Goal: Navigation & Orientation: Understand site structure

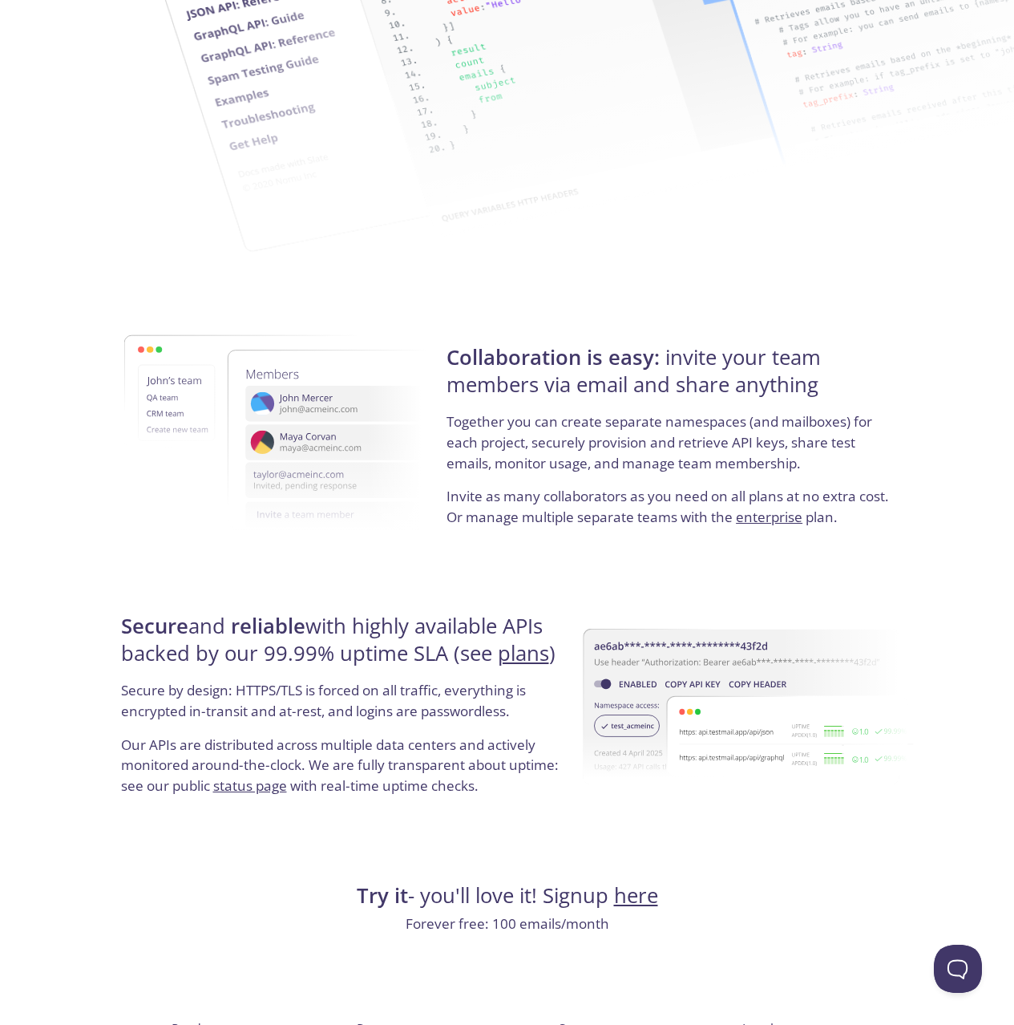
scroll to position [2641, 0]
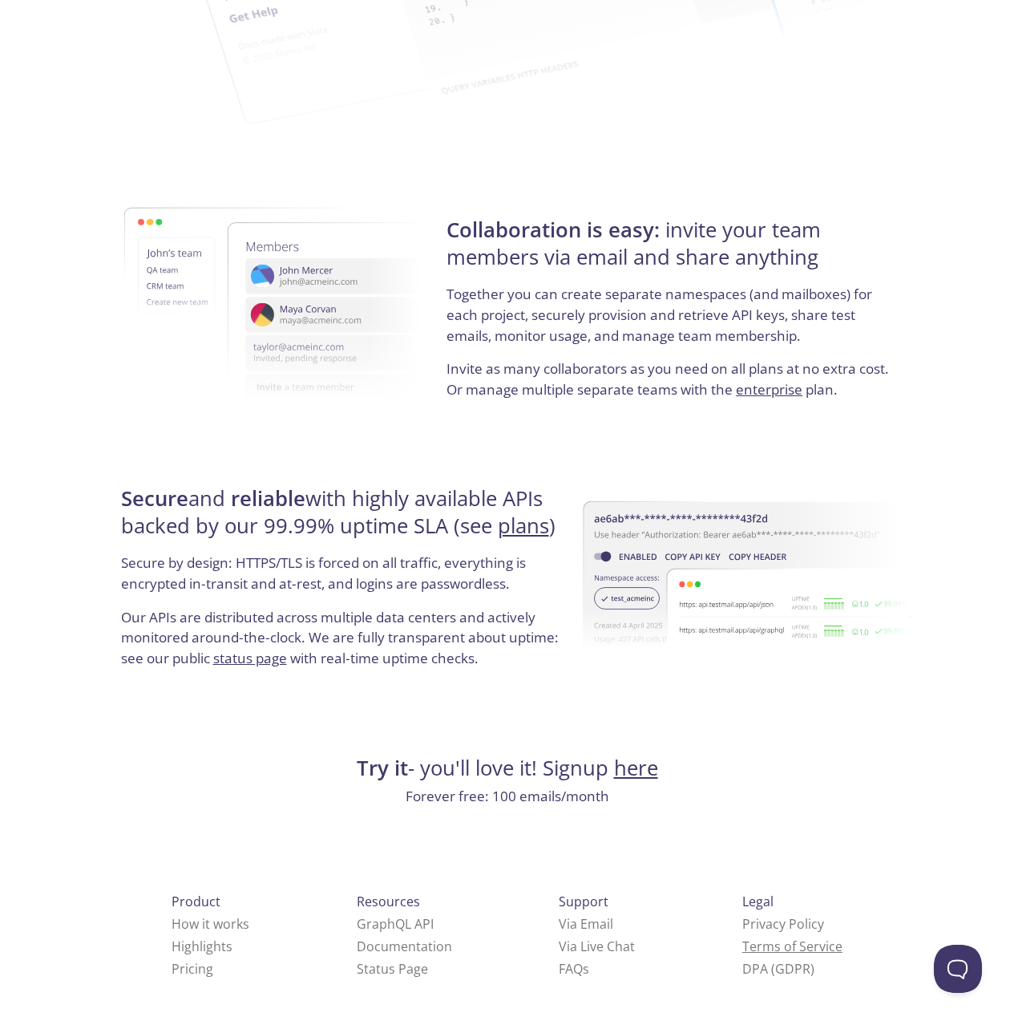
click at [742, 948] on link "Terms of Service" at bounding box center [792, 946] width 100 height 18
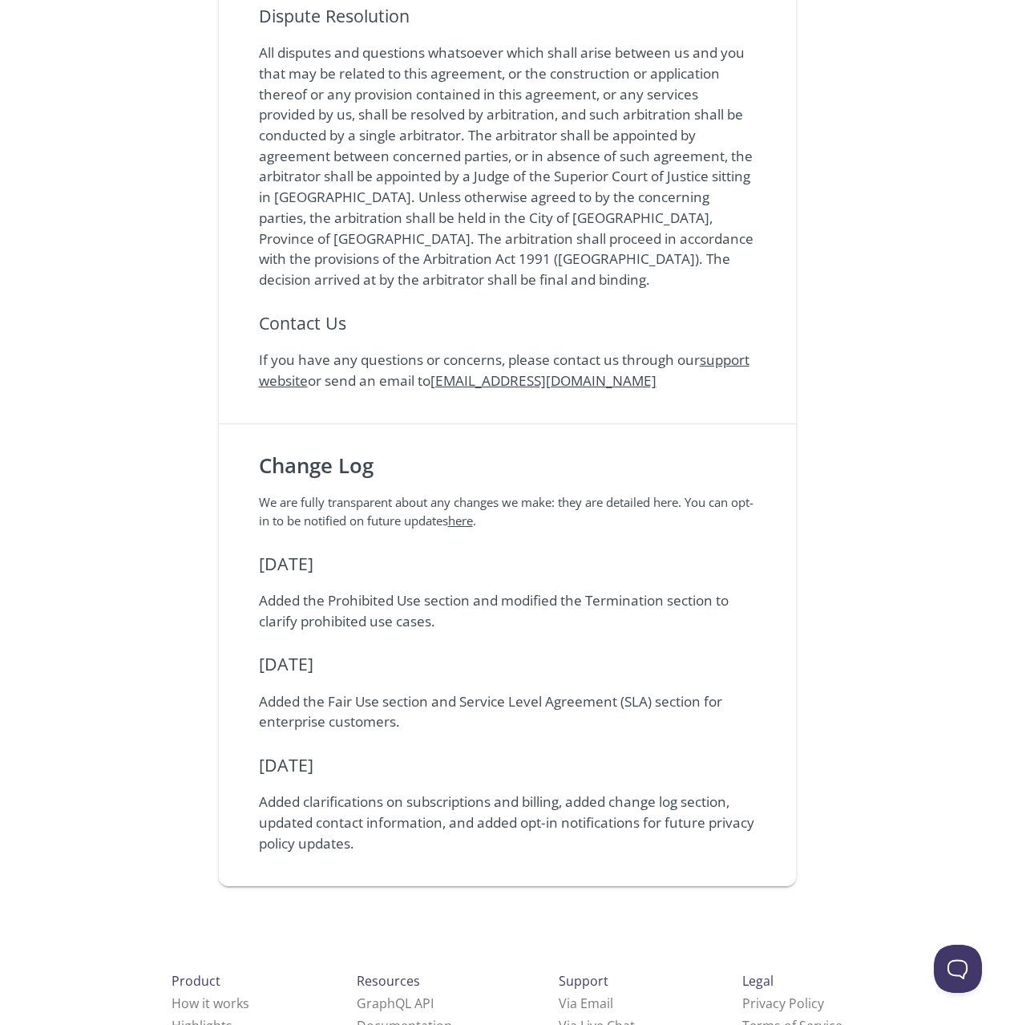
scroll to position [3722, 0]
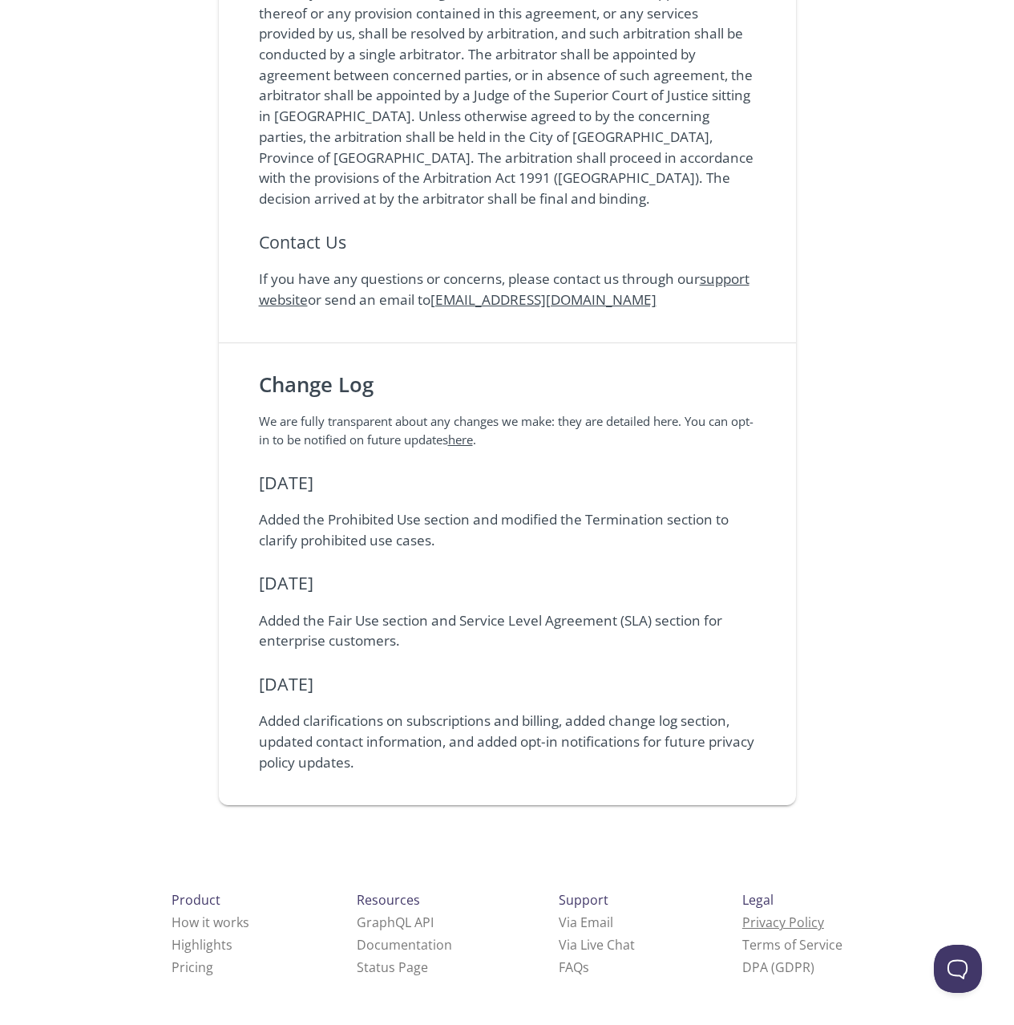
click at [742, 921] on link "Privacy Policy" at bounding box center [783, 922] width 82 height 18
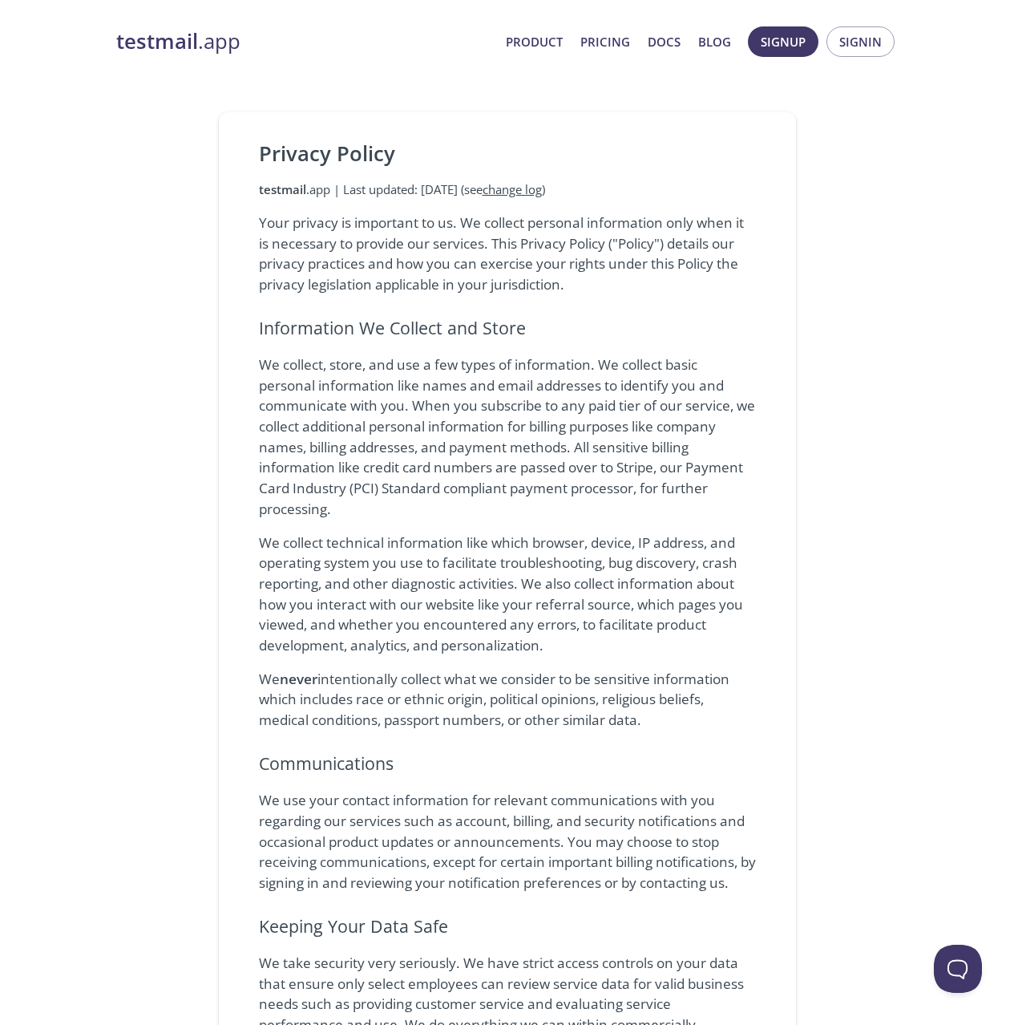
click at [646, 774] on h6 "Communications" at bounding box center [507, 763] width 497 height 27
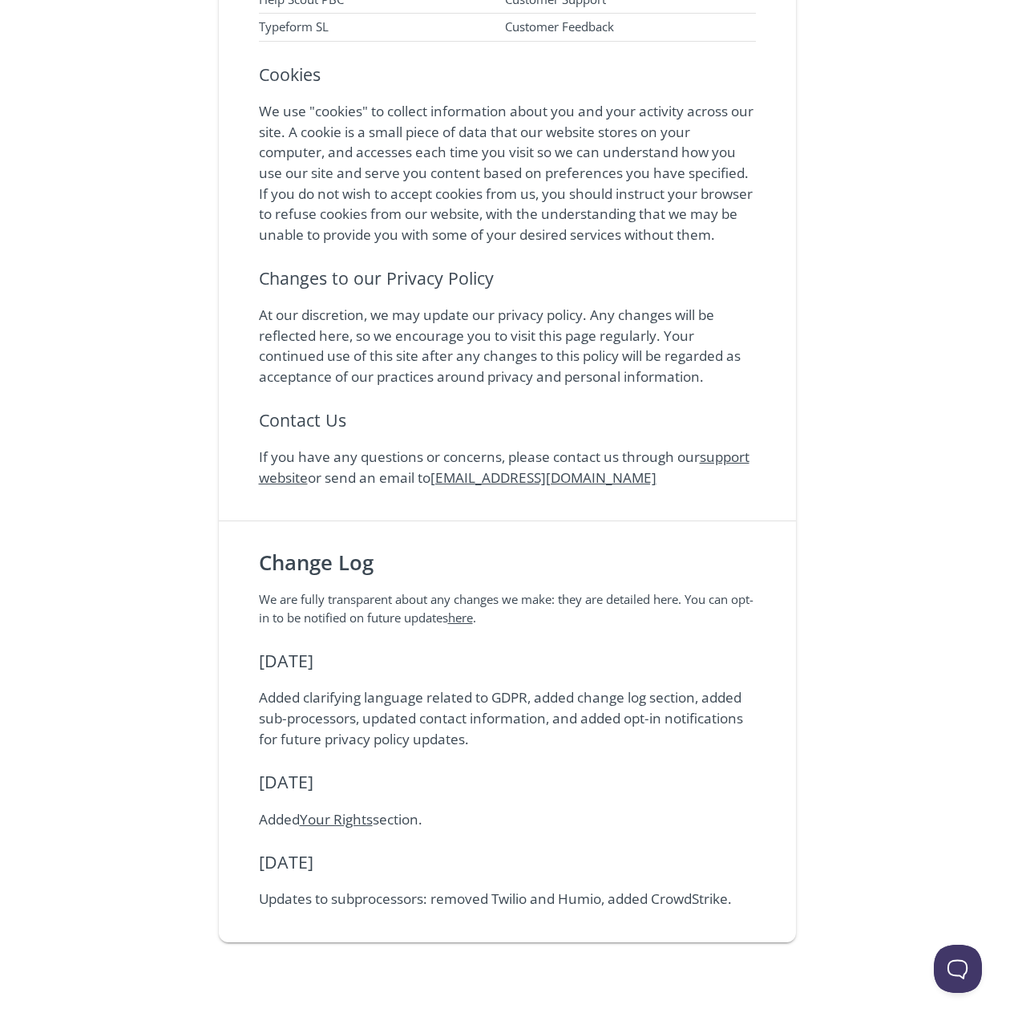
scroll to position [2387, 0]
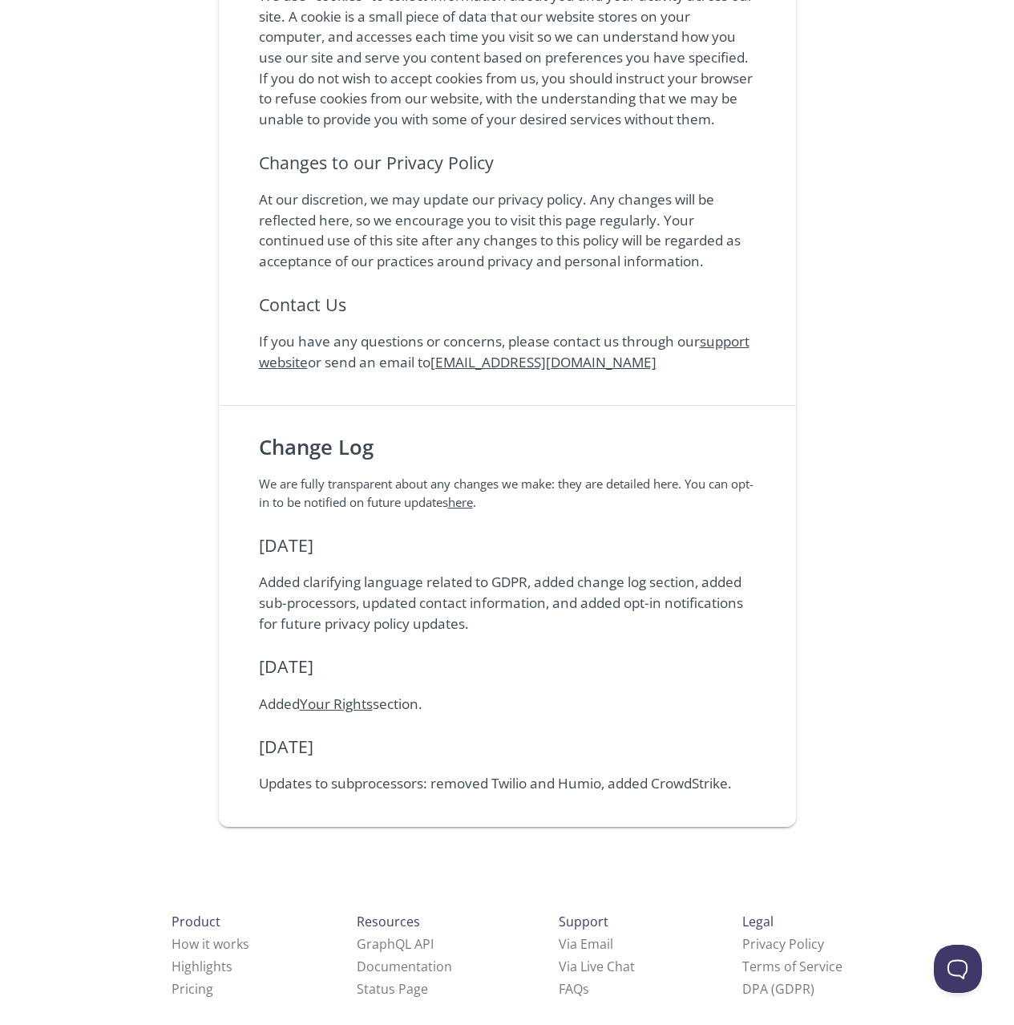
click at [742, 977] on li "DPA (GDPR)" at bounding box center [792, 988] width 100 height 22
click at [742, 980] on link "DPA (GDPR)" at bounding box center [778, 989] width 72 height 18
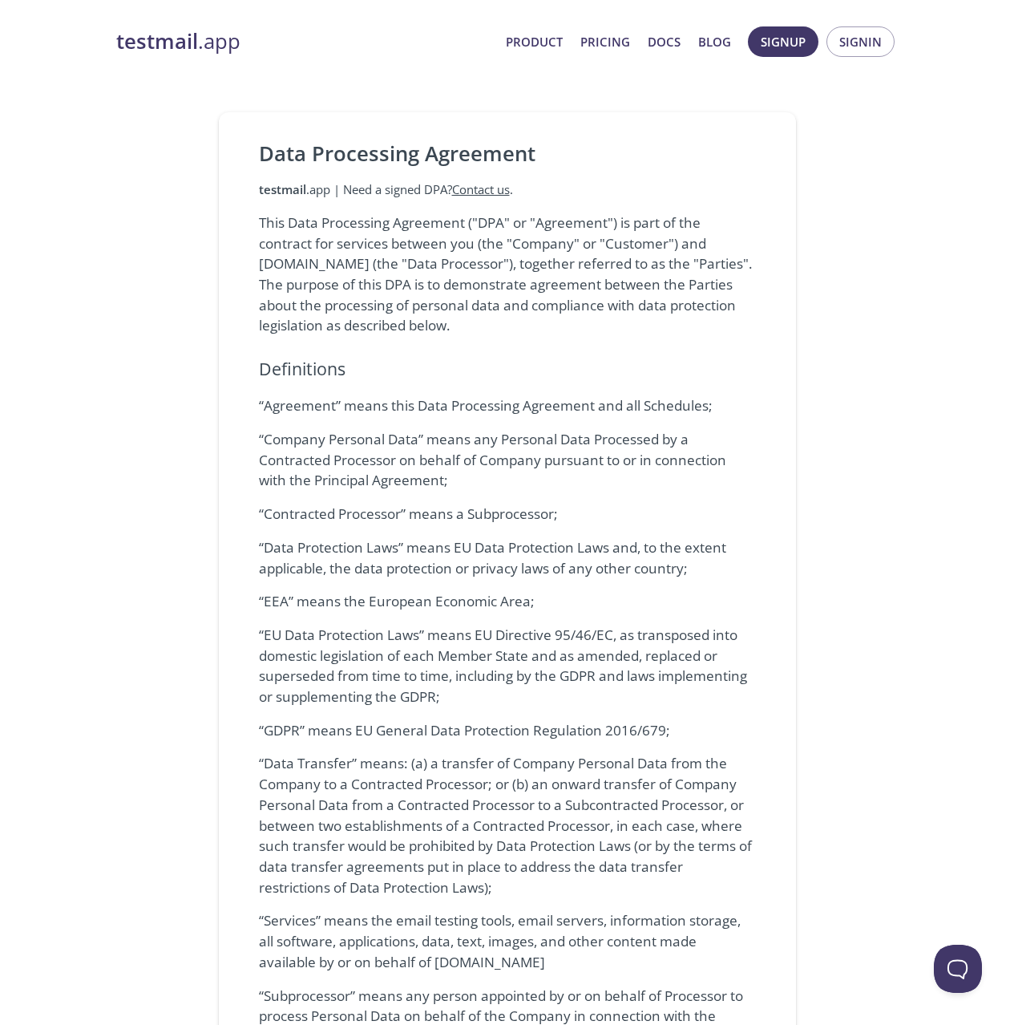
click at [676, 563] on p "“Data Protection Laws” means EU Data Protection Laws and, to the extent applica…" at bounding box center [507, 557] width 497 height 41
click at [536, 46] on link "Product" at bounding box center [534, 41] width 57 height 21
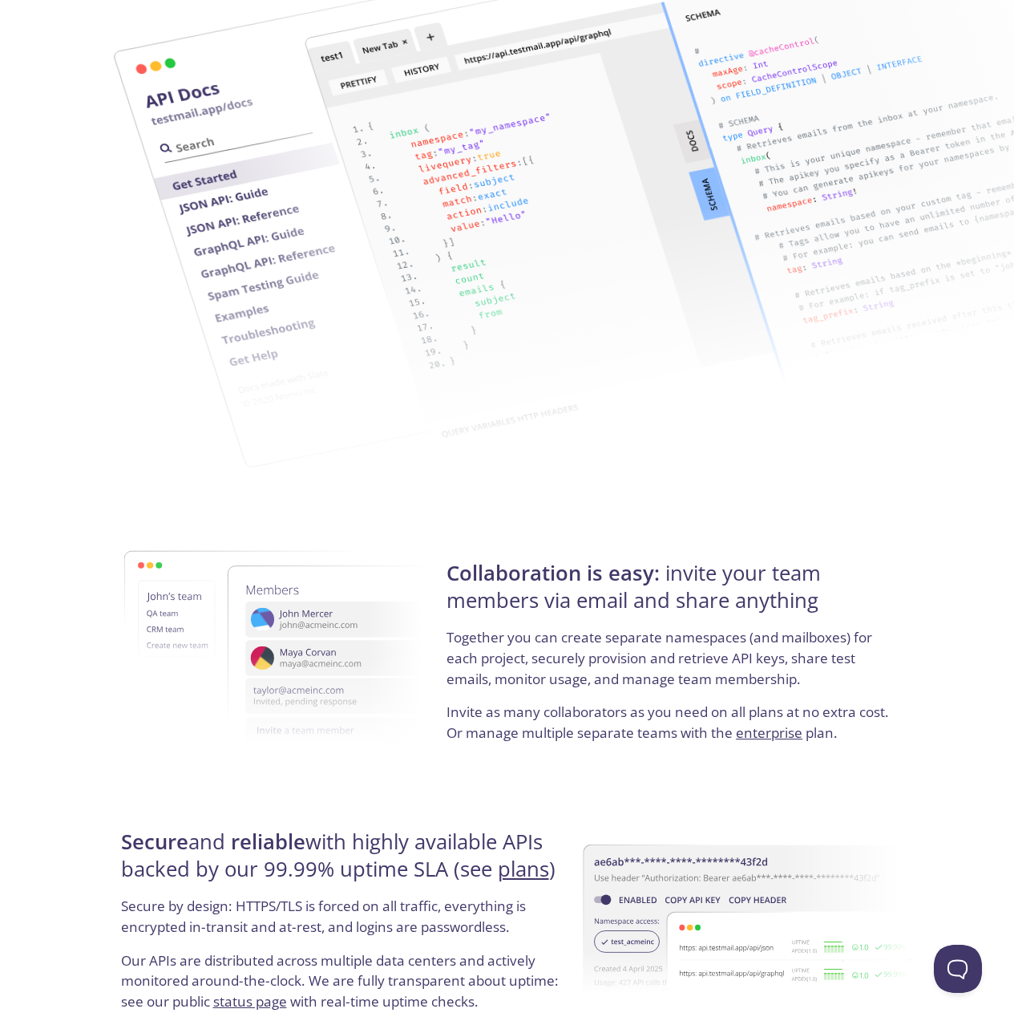
scroll to position [2641, 0]
